Goal: Task Accomplishment & Management: Use online tool/utility

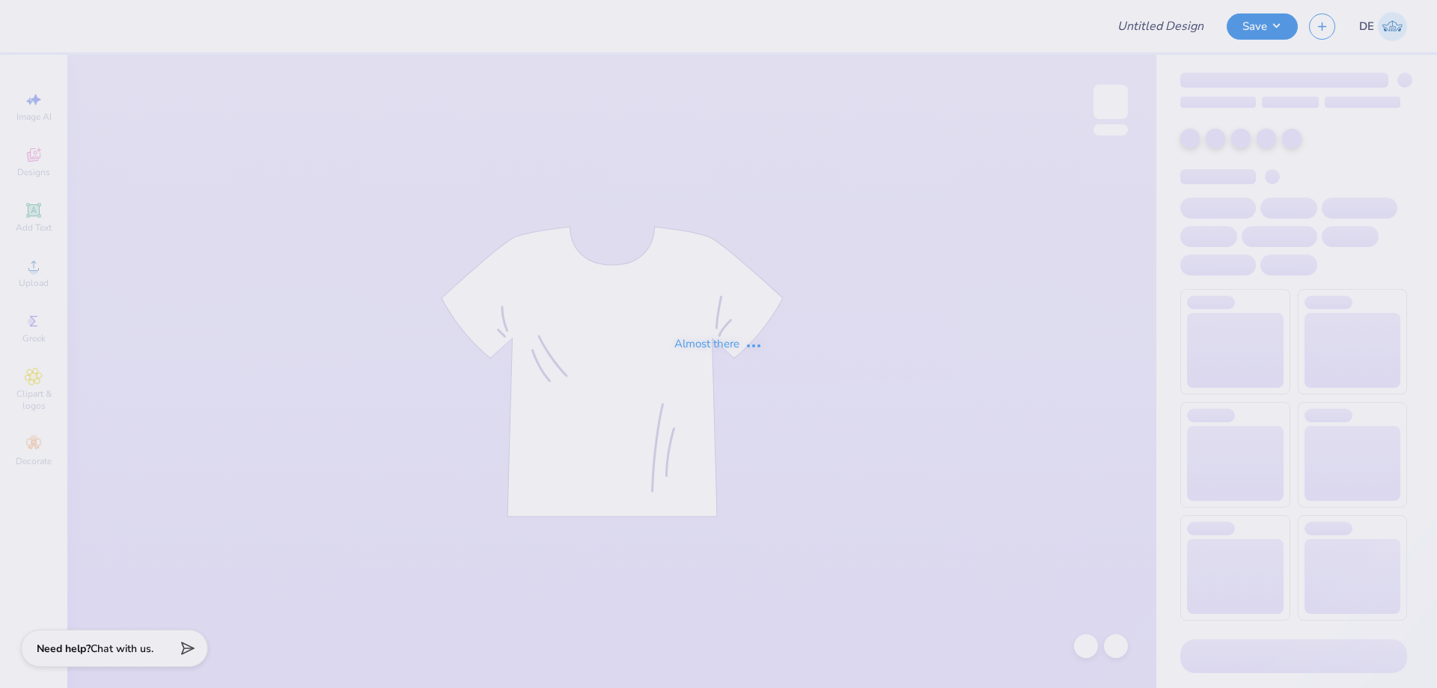
type input "Rush 2025 Merch"
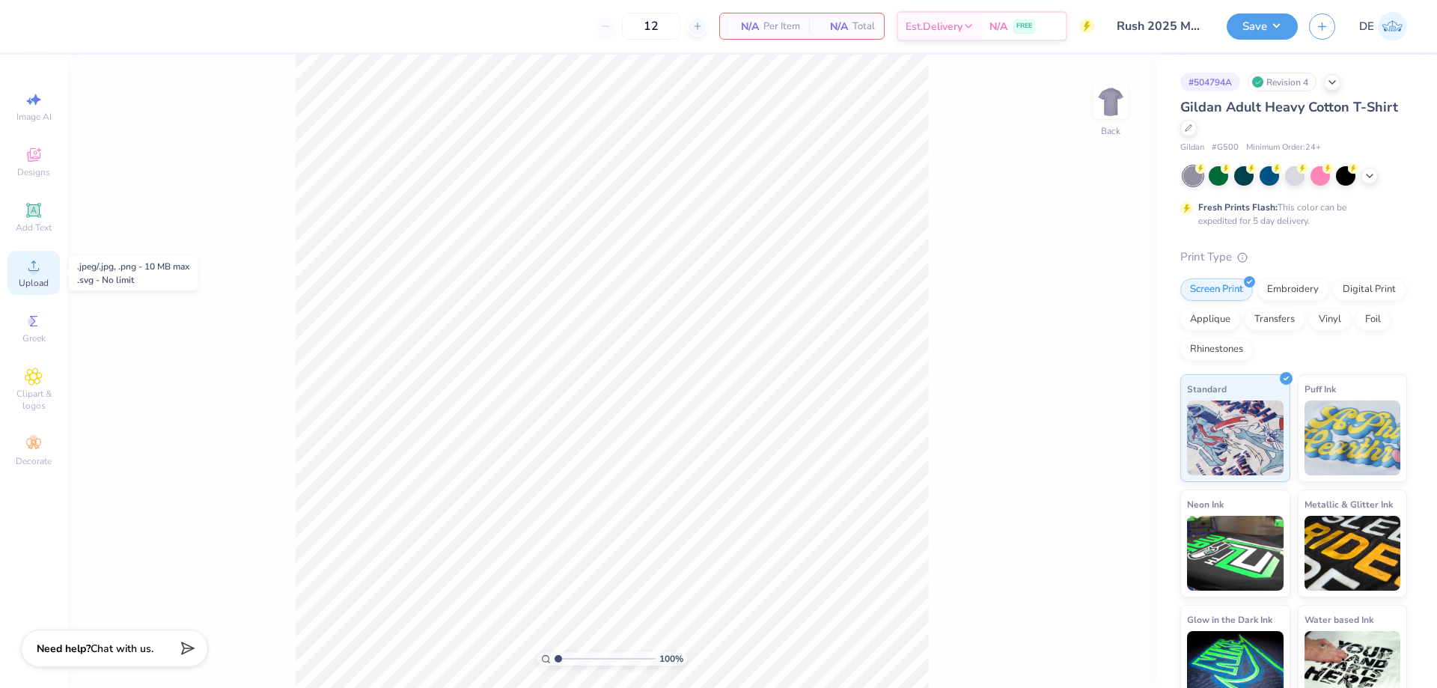
click at [32, 269] on circle at bounding box center [33, 270] width 8 height 8
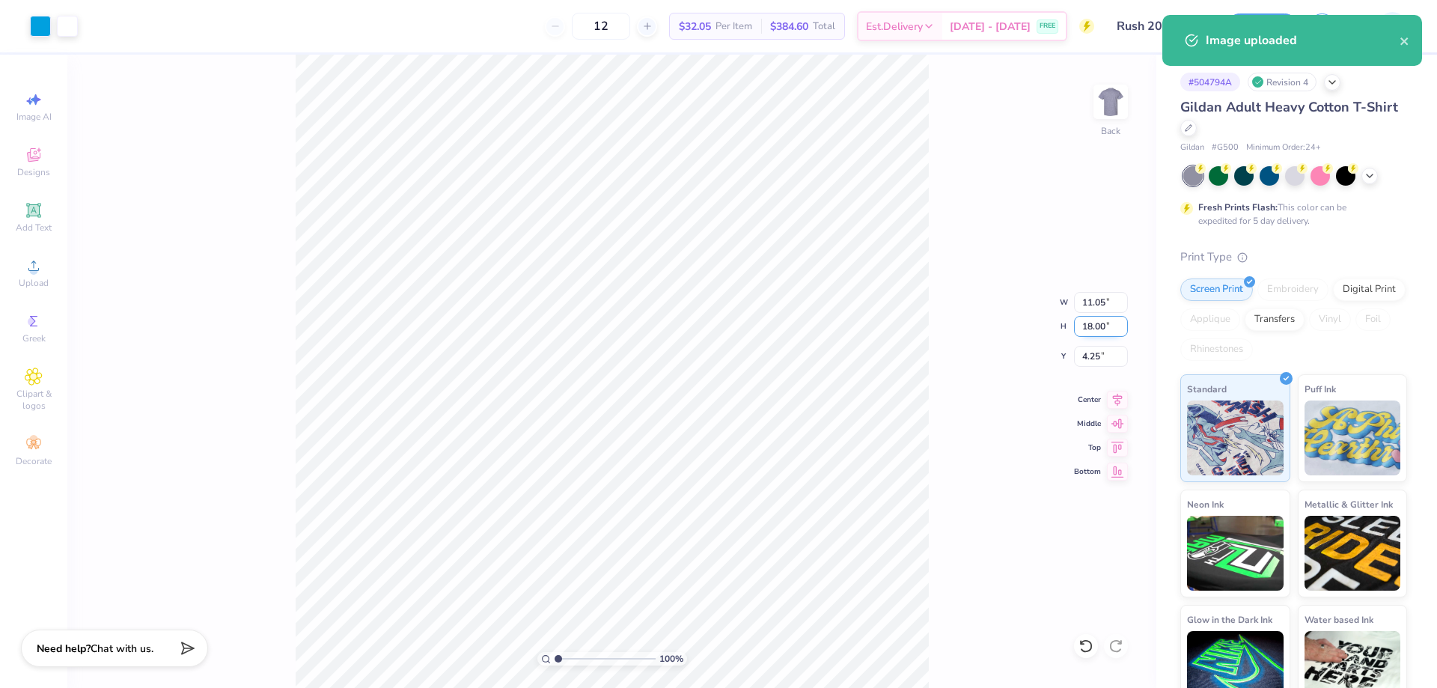
click at [1085, 334] on input "18.00" at bounding box center [1101, 326] width 54 height 21
type input "4"
click at [1086, 362] on input "4.25" at bounding box center [1101, 356] width 54 height 21
type input "2.45"
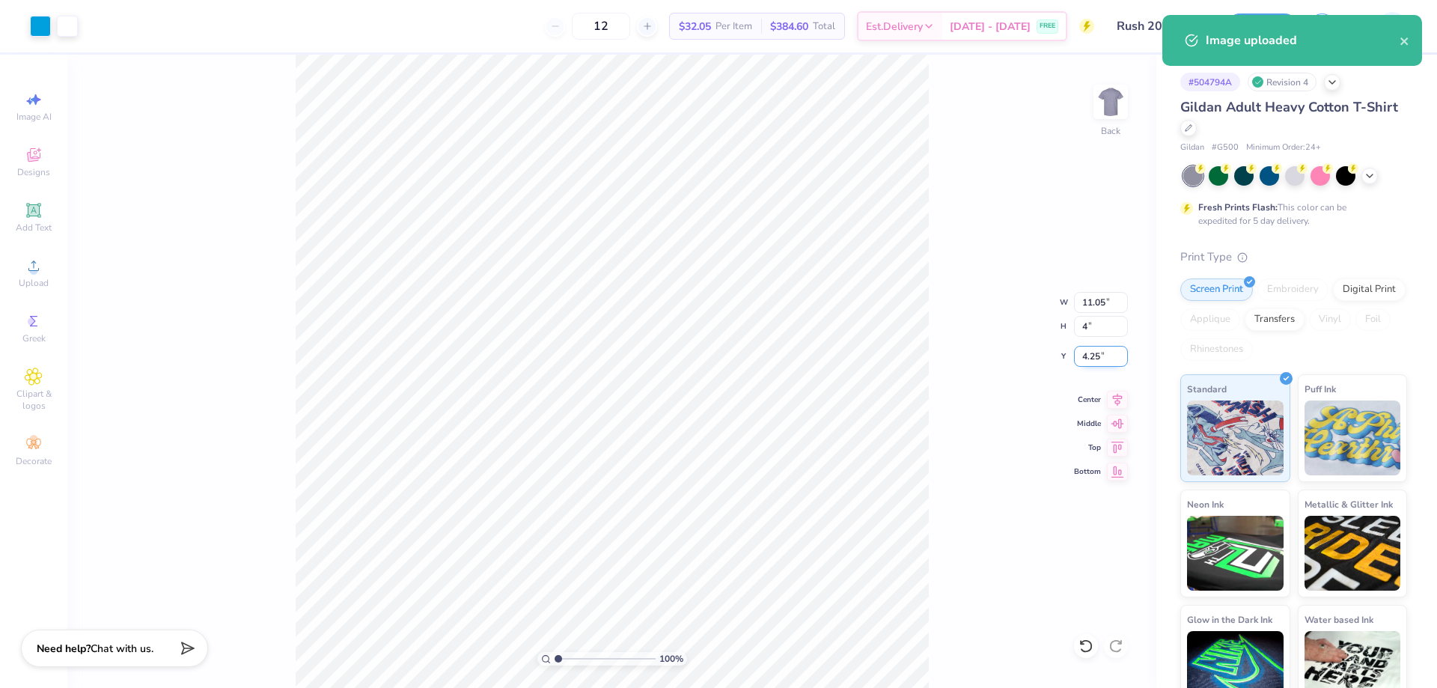
type input "4.00"
click at [1087, 362] on input "11.25" at bounding box center [1101, 356] width 54 height 21
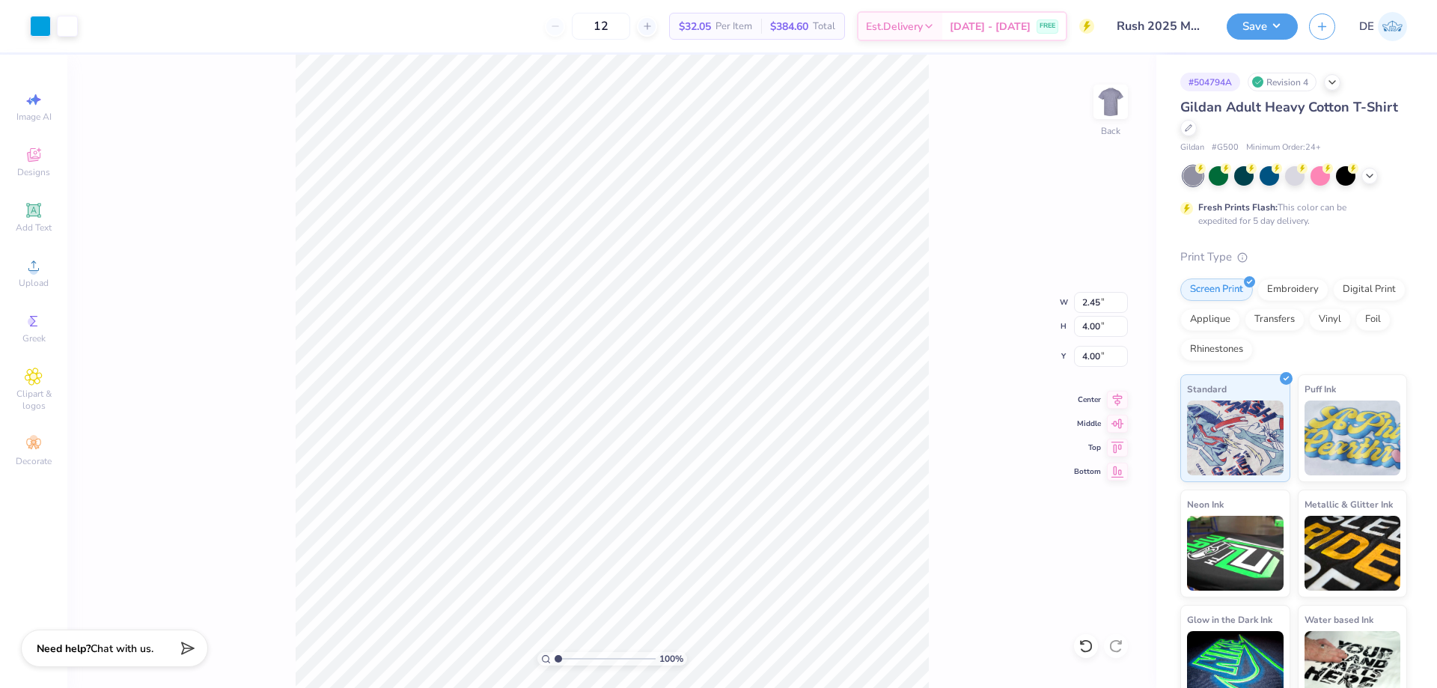
type input "3.00"
click at [1108, 94] on img at bounding box center [1110, 102] width 60 height 60
click at [37, 266] on icon at bounding box center [34, 266] width 18 height 18
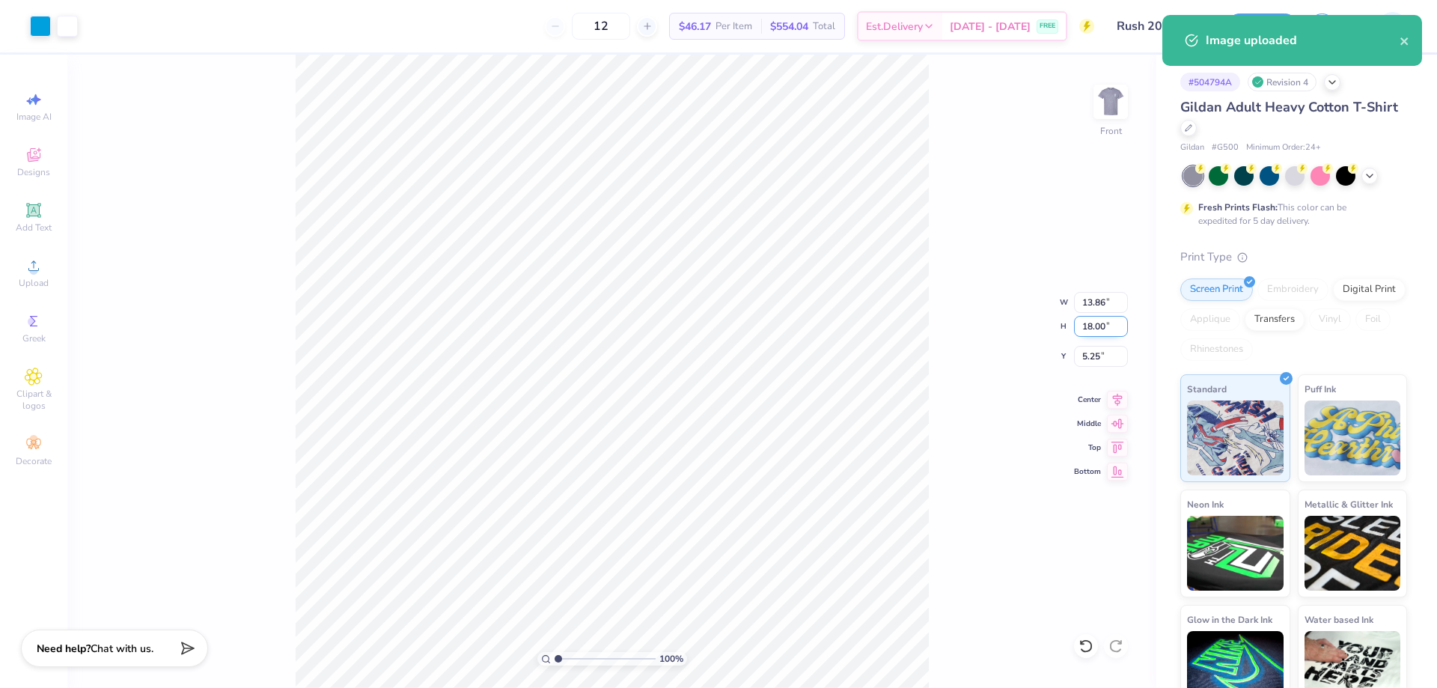
click at [1086, 329] on input "18.00" at bounding box center [1101, 326] width 54 height 21
type input "12"
type input "9.24"
type input "12.00"
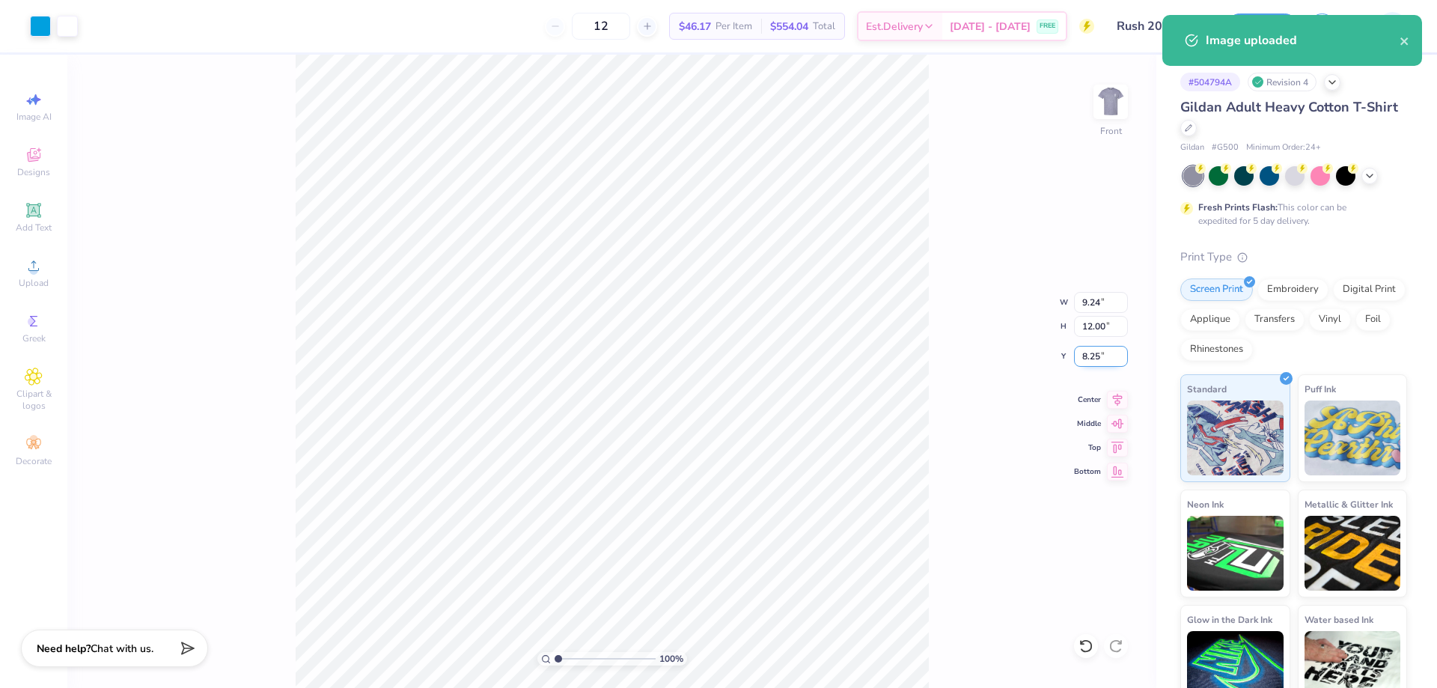
click at [1092, 359] on input "8.25" at bounding box center [1101, 356] width 54 height 21
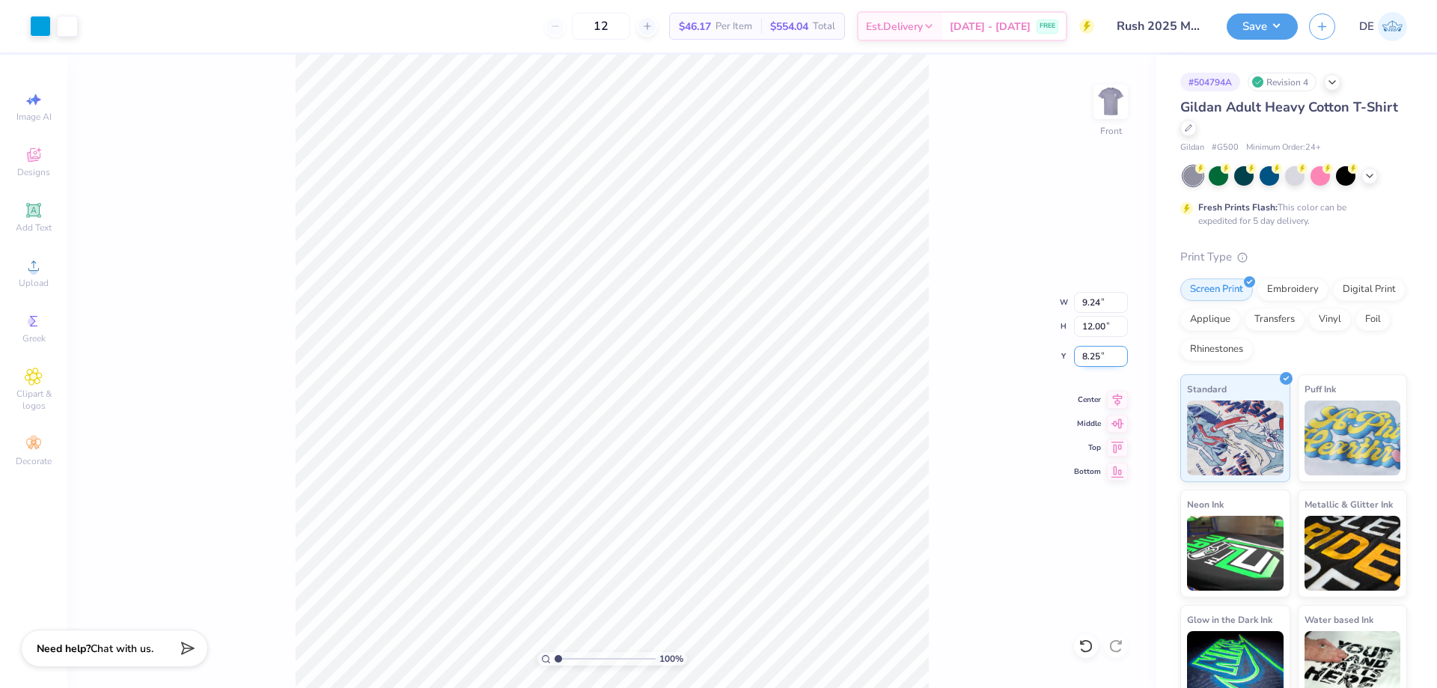
click at [1094, 359] on input "8.25" at bounding box center [1101, 356] width 54 height 21
type input "3.00"
click at [1247, 26] on button "Save" at bounding box center [1261, 24] width 71 height 26
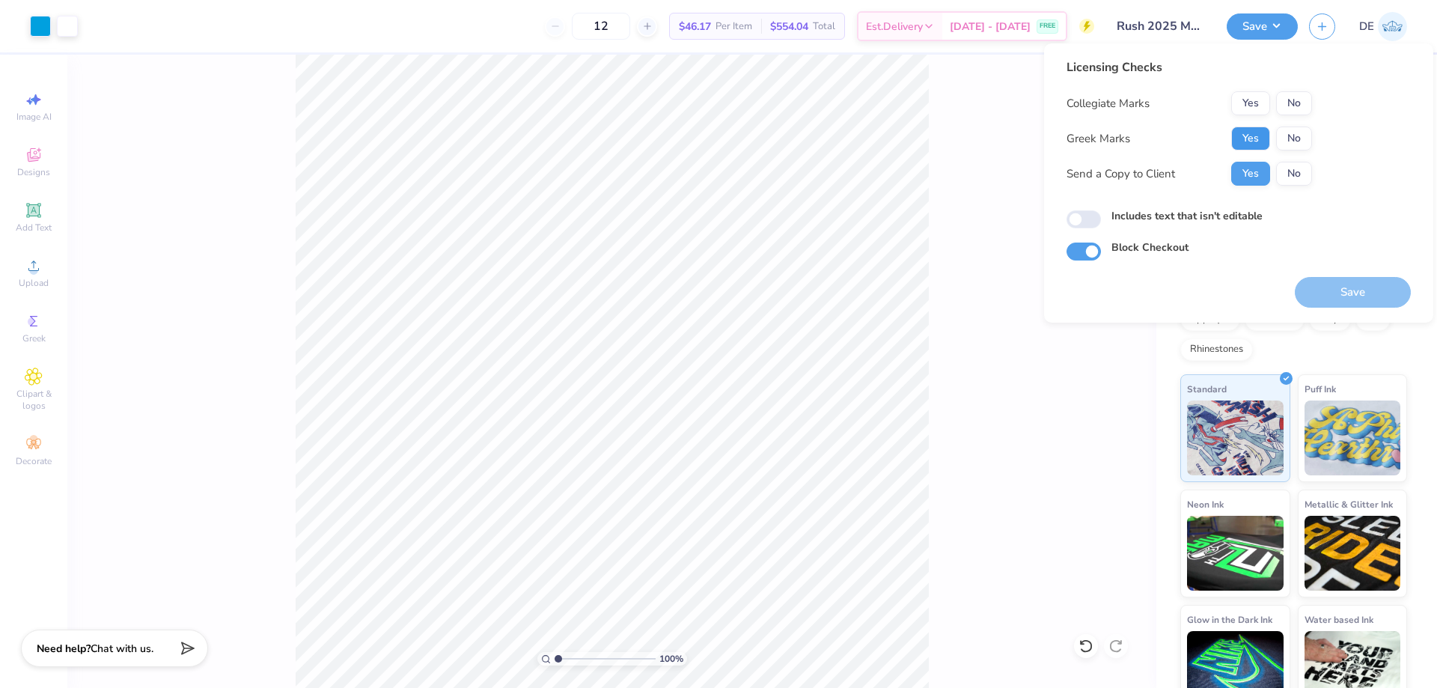
click at [1243, 144] on button "Yes" at bounding box center [1250, 138] width 39 height 24
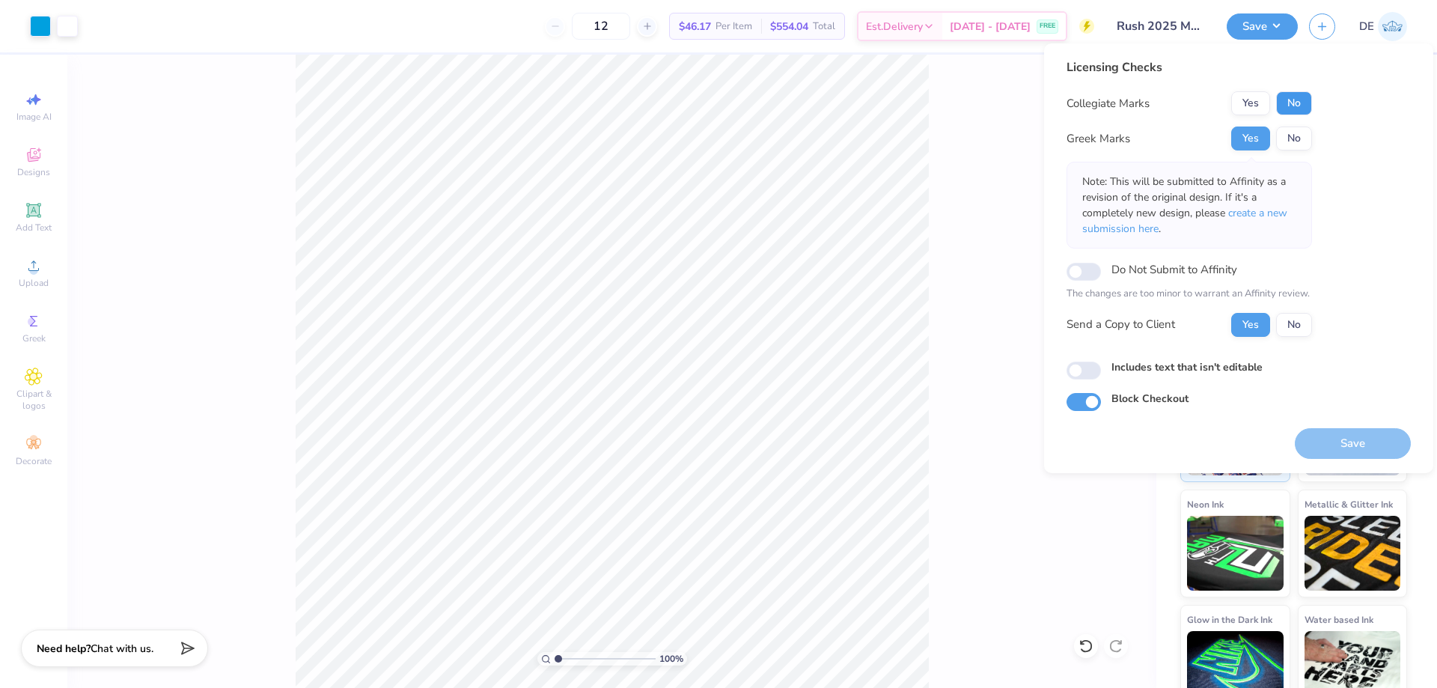
click at [1294, 98] on button "No" at bounding box center [1294, 103] width 36 height 24
click at [1342, 441] on button "Save" at bounding box center [1352, 443] width 116 height 31
